Goal: Find specific page/section: Find specific page/section

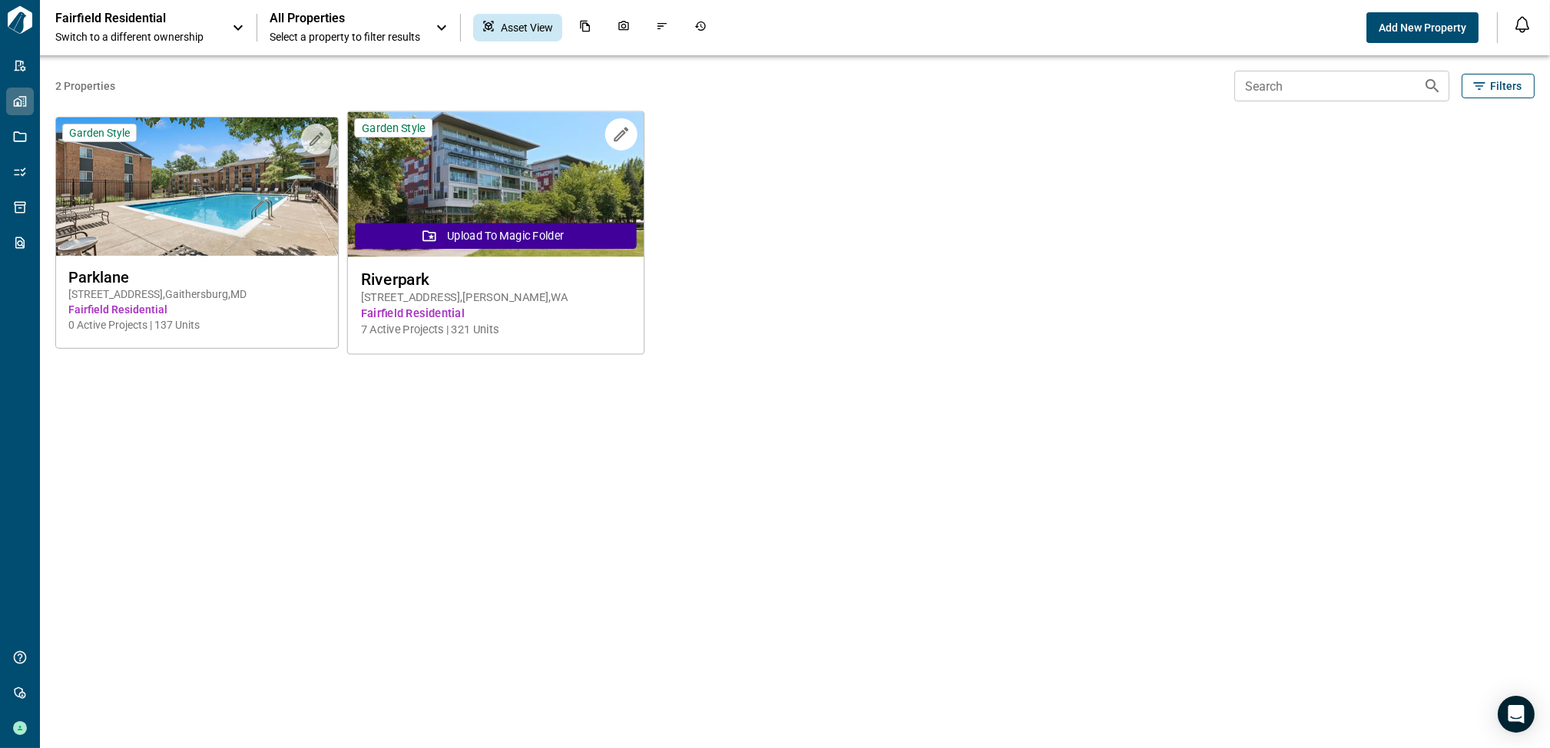
click at [482, 184] on img at bounding box center [496, 184] width 296 height 145
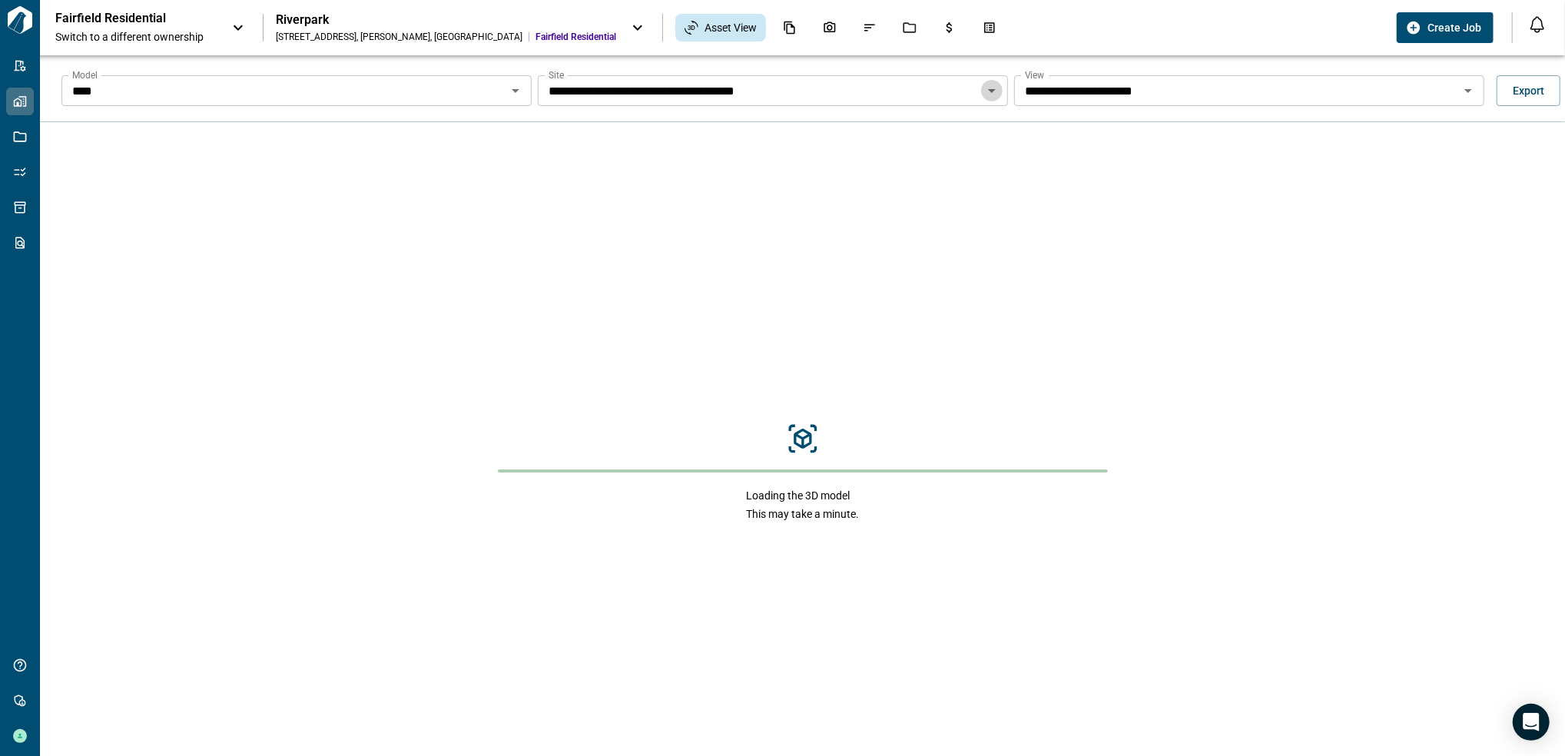
click at [990, 97] on icon "Open" at bounding box center [991, 90] width 18 height 18
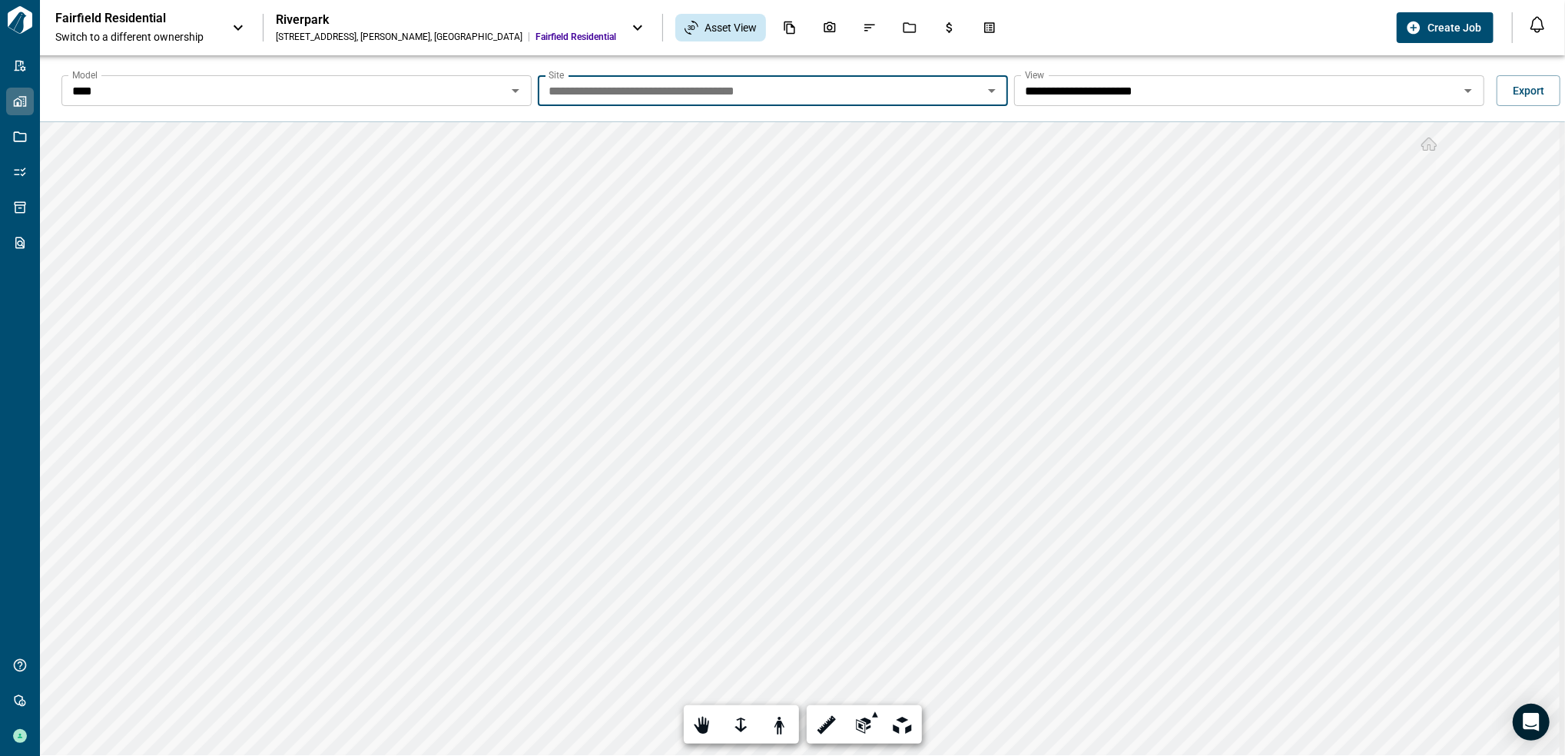
click at [528, 85] on div "**** Model" at bounding box center [296, 90] width 470 height 31
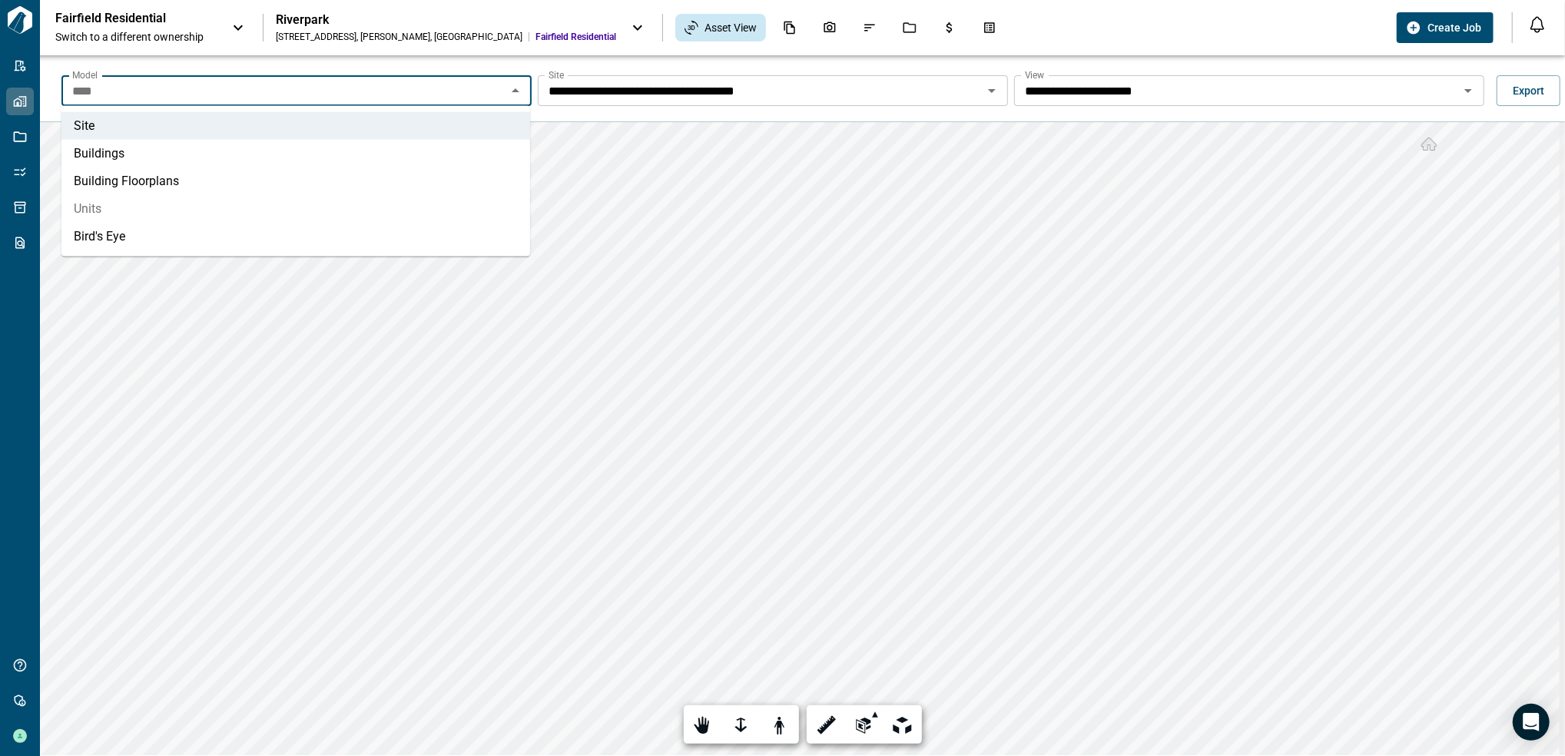
click at [280, 195] on li "Units" at bounding box center [295, 209] width 469 height 28
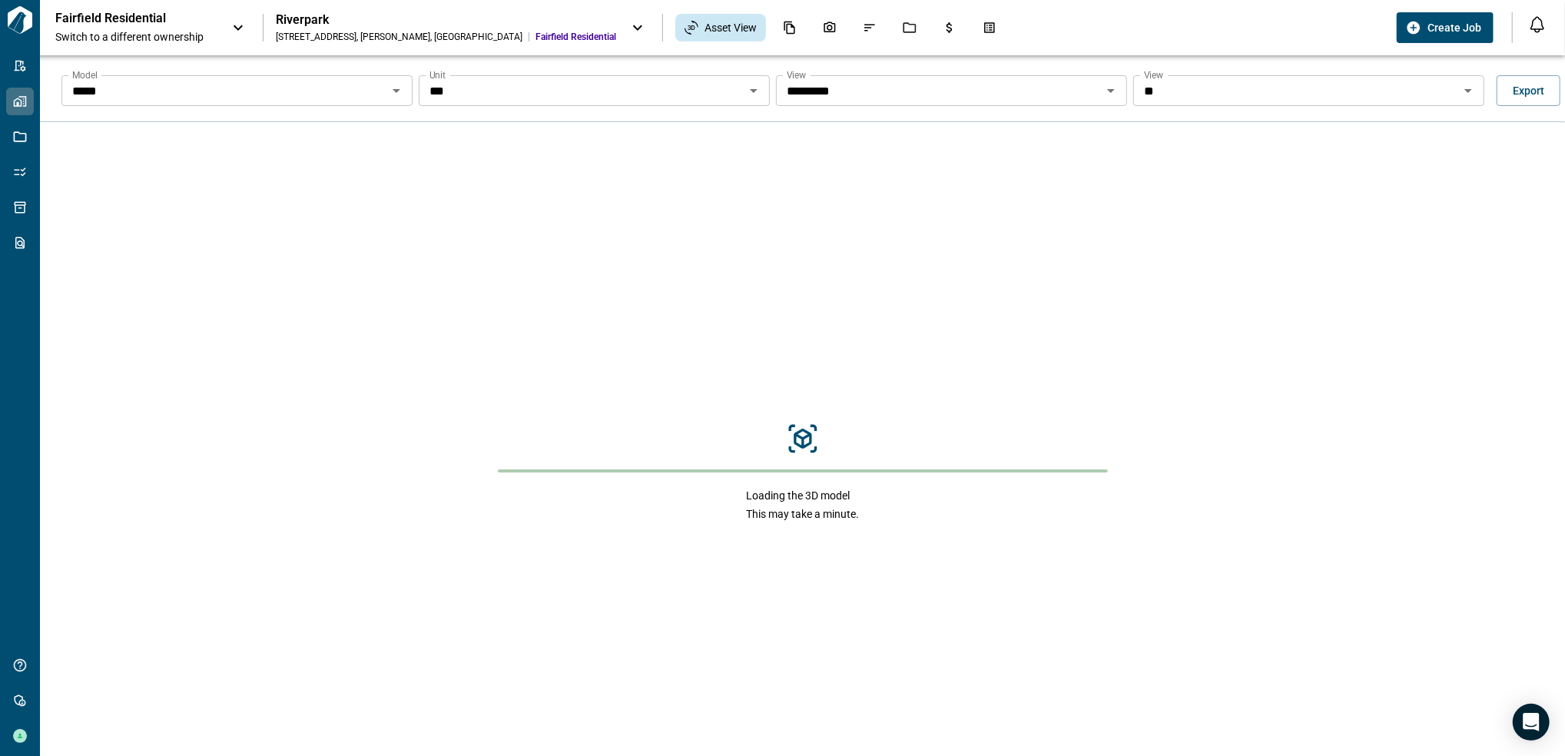
click at [743, 94] on button "Open" at bounding box center [754, 91] width 22 height 22
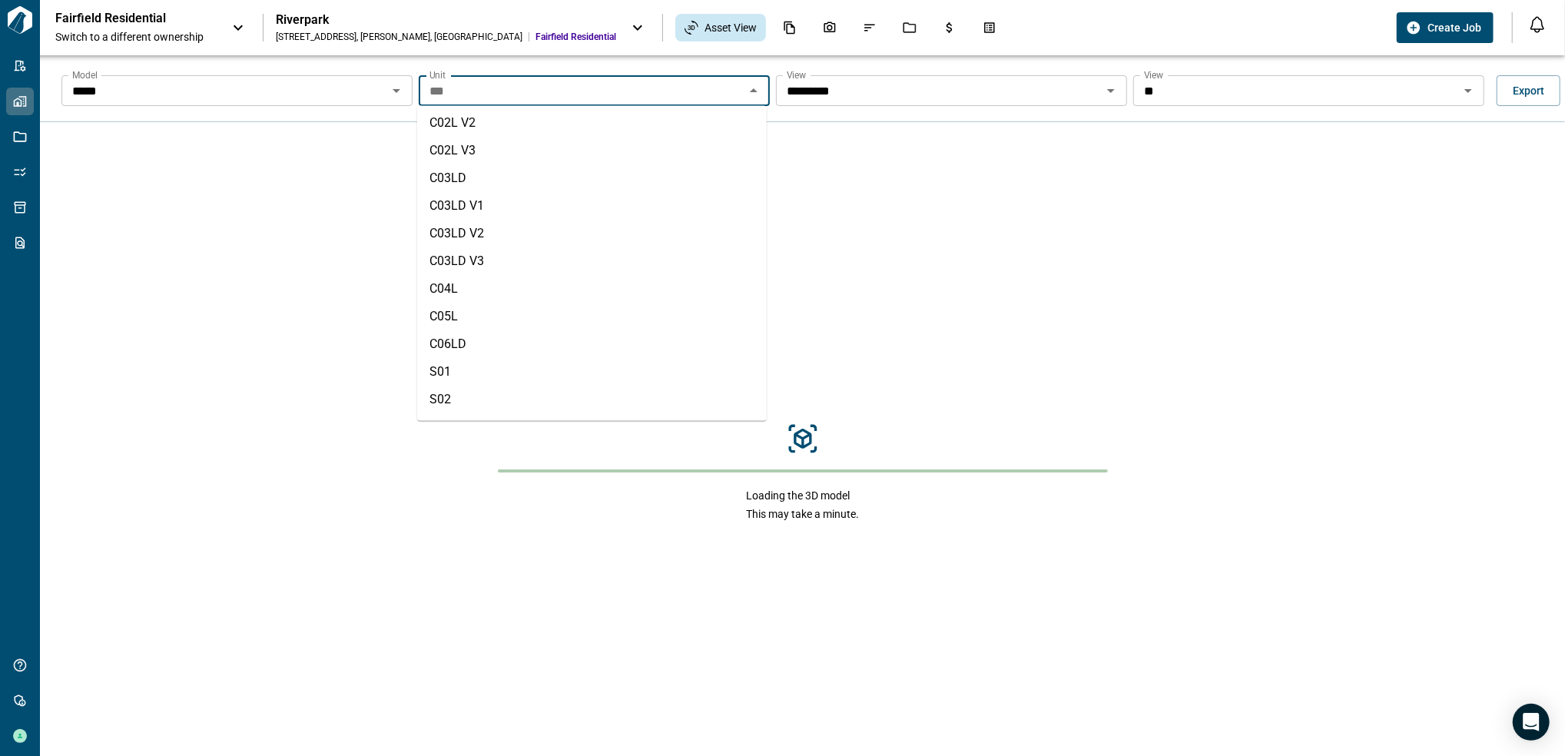
scroll to position [3728, 0]
click at [754, 95] on icon "Open" at bounding box center [753, 90] width 18 height 18
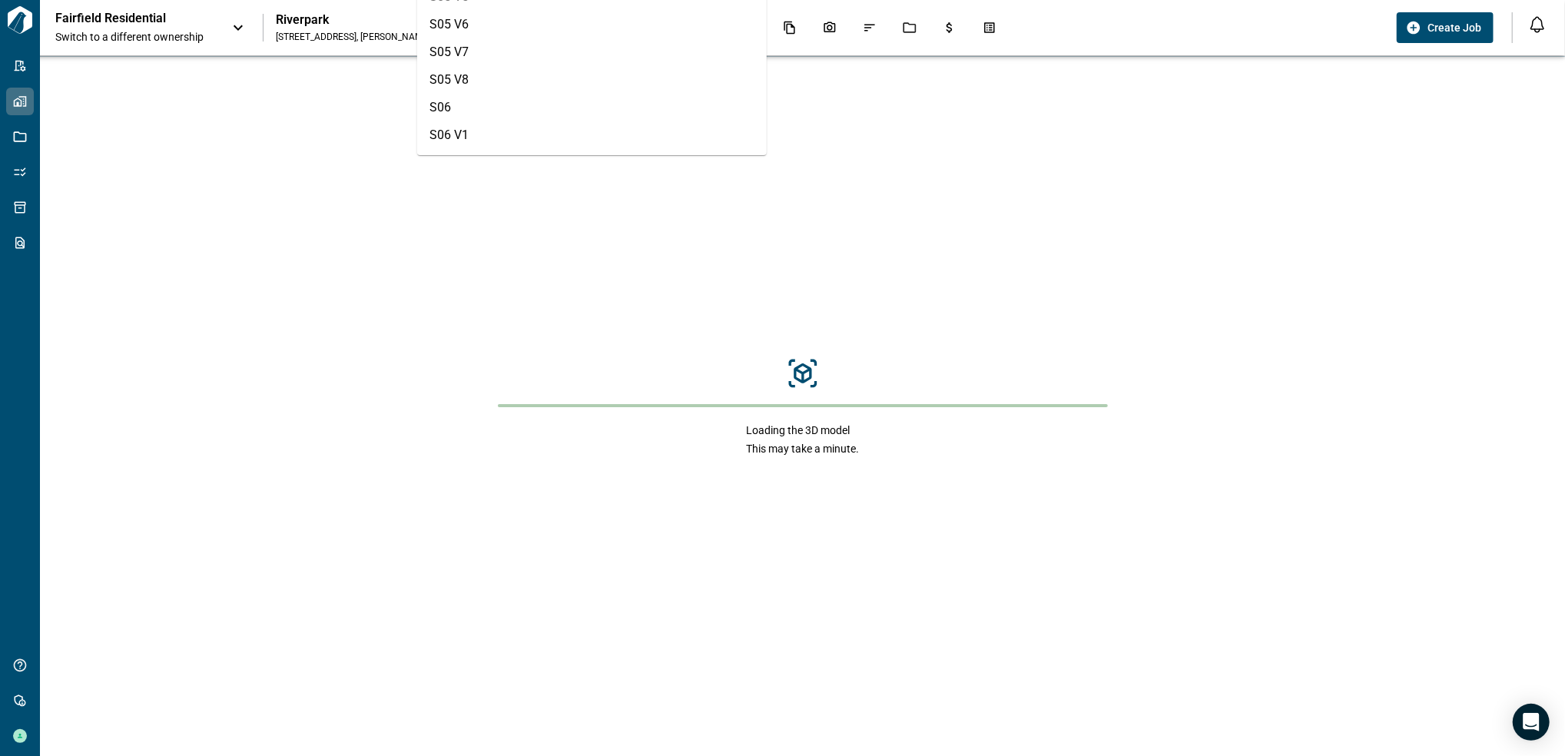
scroll to position [512, 0]
